Goal: Check status: Check status

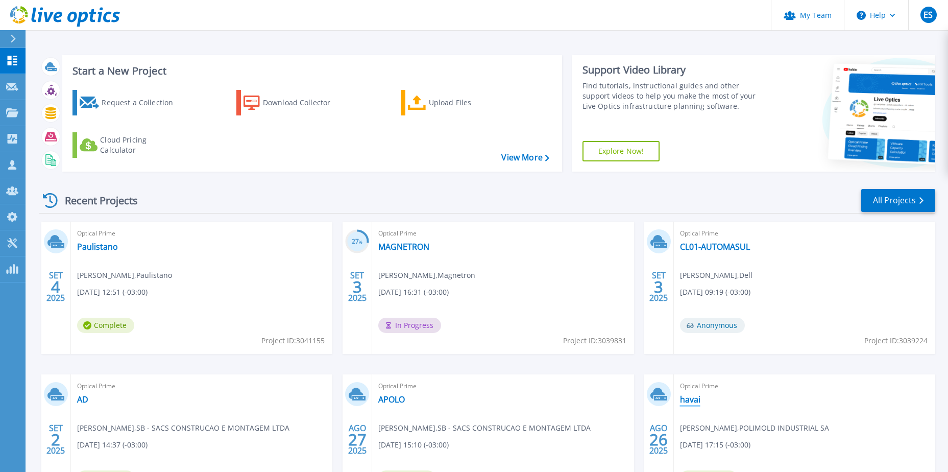
click at [689, 399] on link "havai" at bounding box center [690, 399] width 20 height 10
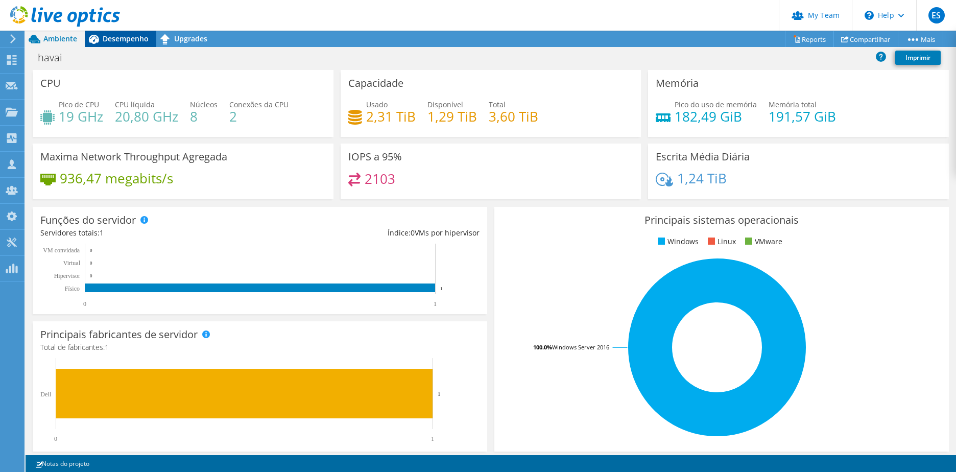
click at [112, 39] on span "Desempenho" at bounding box center [126, 39] width 46 height 10
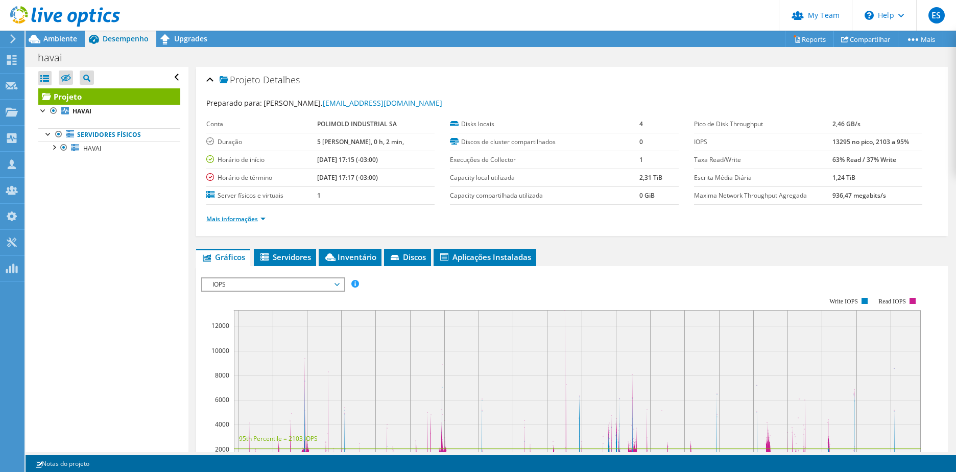
click at [231, 218] on link "Mais informações" at bounding box center [235, 219] width 59 height 9
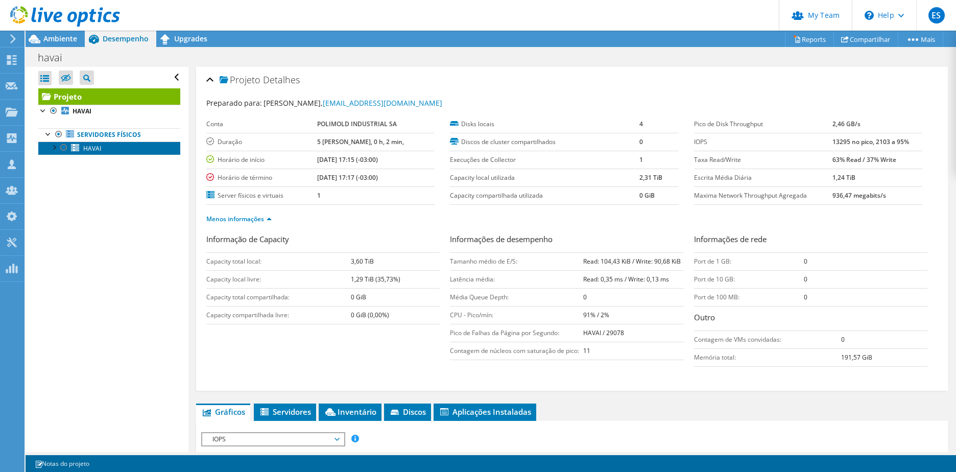
click at [86, 150] on span "HAVAI" at bounding box center [92, 148] width 18 height 9
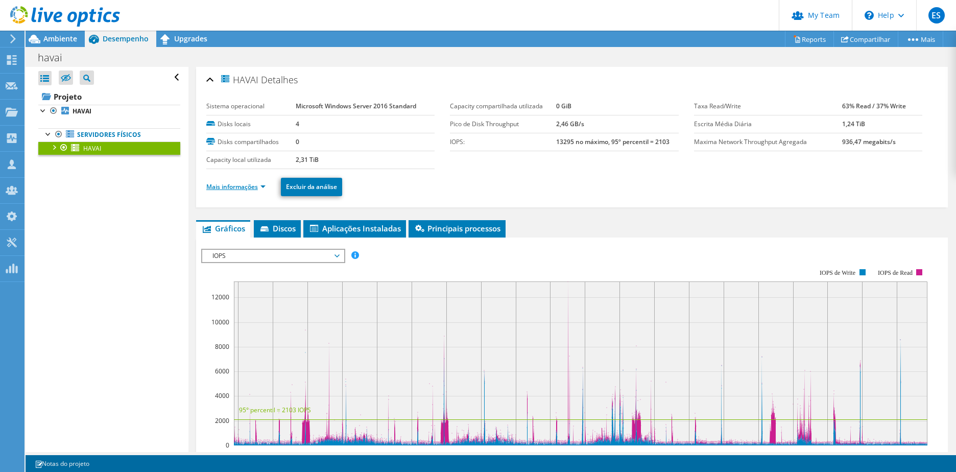
click at [209, 183] on link "Mais informações" at bounding box center [235, 186] width 59 height 9
click at [223, 188] on link "Mais informações" at bounding box center [235, 186] width 59 height 9
click at [223, 187] on link "Mais informações" at bounding box center [235, 186] width 59 height 9
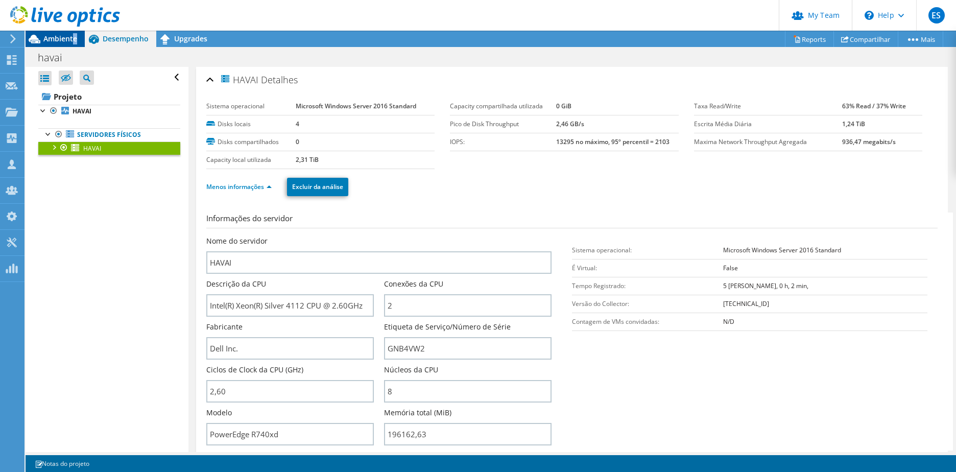
click at [73, 36] on span "Ambiente" at bounding box center [60, 39] width 34 height 10
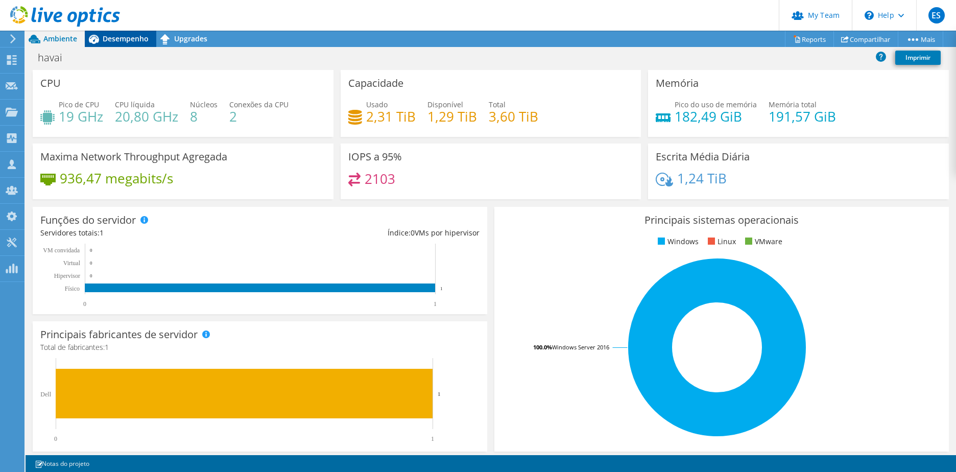
click at [108, 35] on span "Desempenho" at bounding box center [126, 39] width 46 height 10
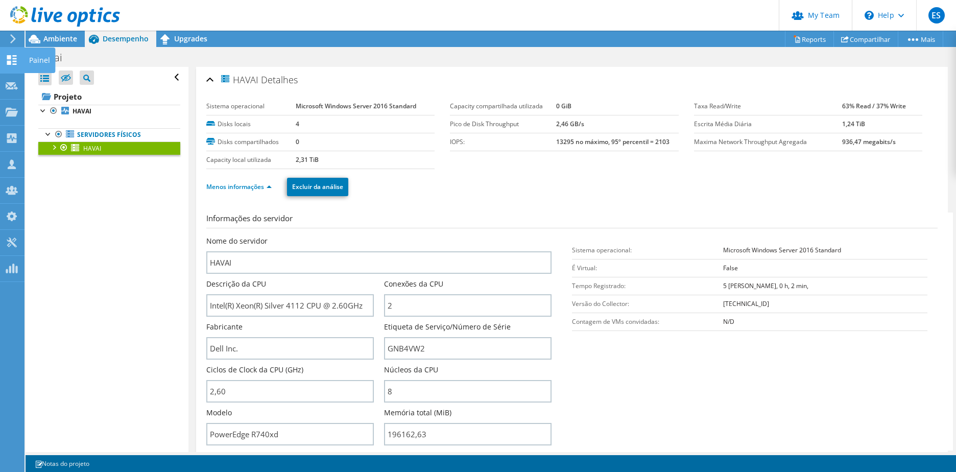
click at [35, 59] on div "Painel" at bounding box center [39, 60] width 31 height 26
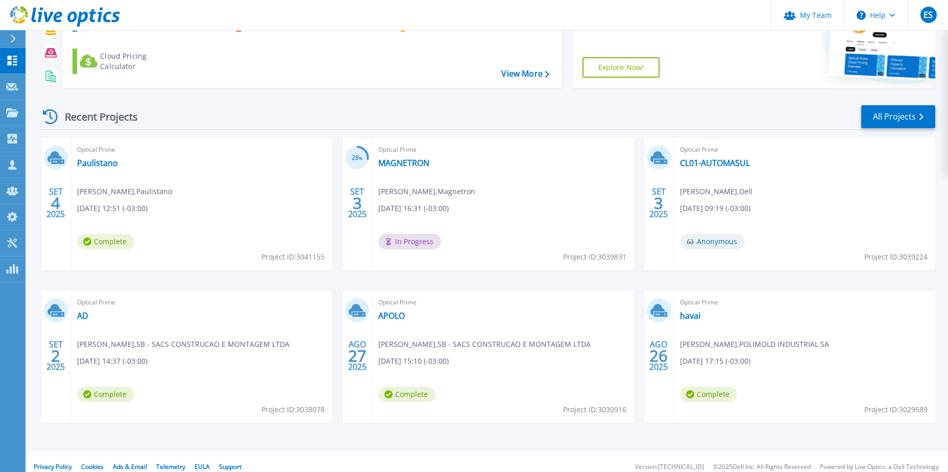
scroll to position [94, 0]
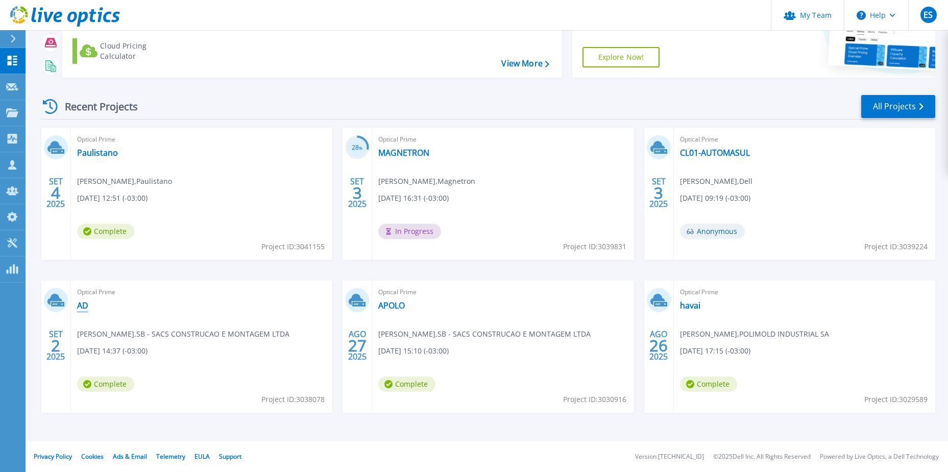
click at [82, 306] on link "AD" at bounding box center [82, 305] width 11 height 10
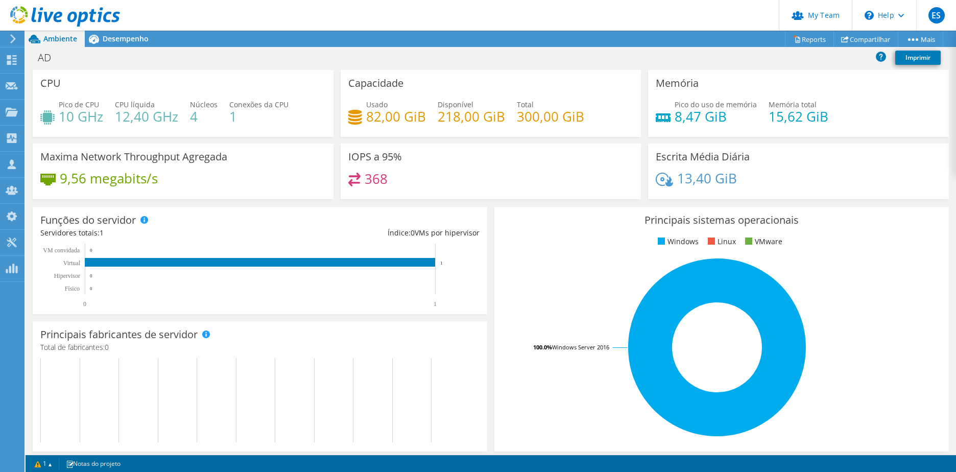
click at [41, 41] on icon at bounding box center [35, 39] width 18 height 18
click at [13, 61] on use at bounding box center [12, 60] width 10 height 10
click at [38, 60] on div "Painel" at bounding box center [39, 60] width 31 height 26
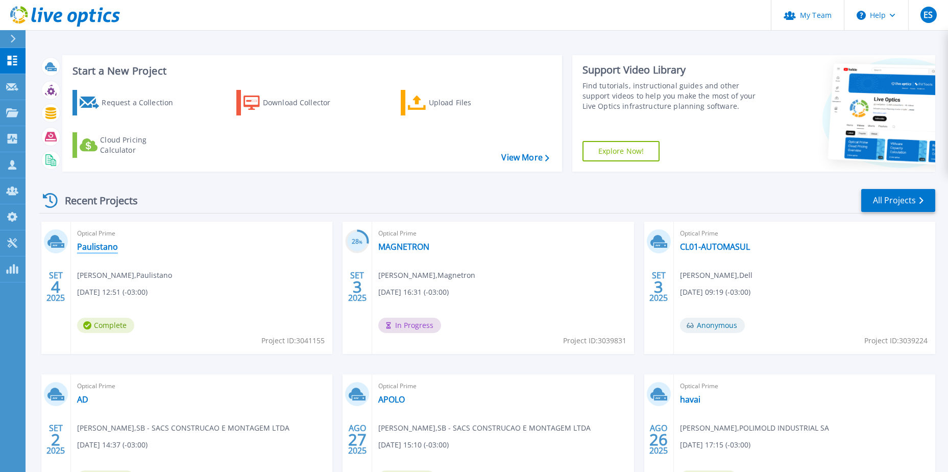
click at [98, 248] on link "Paulistano" at bounding box center [97, 247] width 41 height 10
